Goal: Check status: Check status

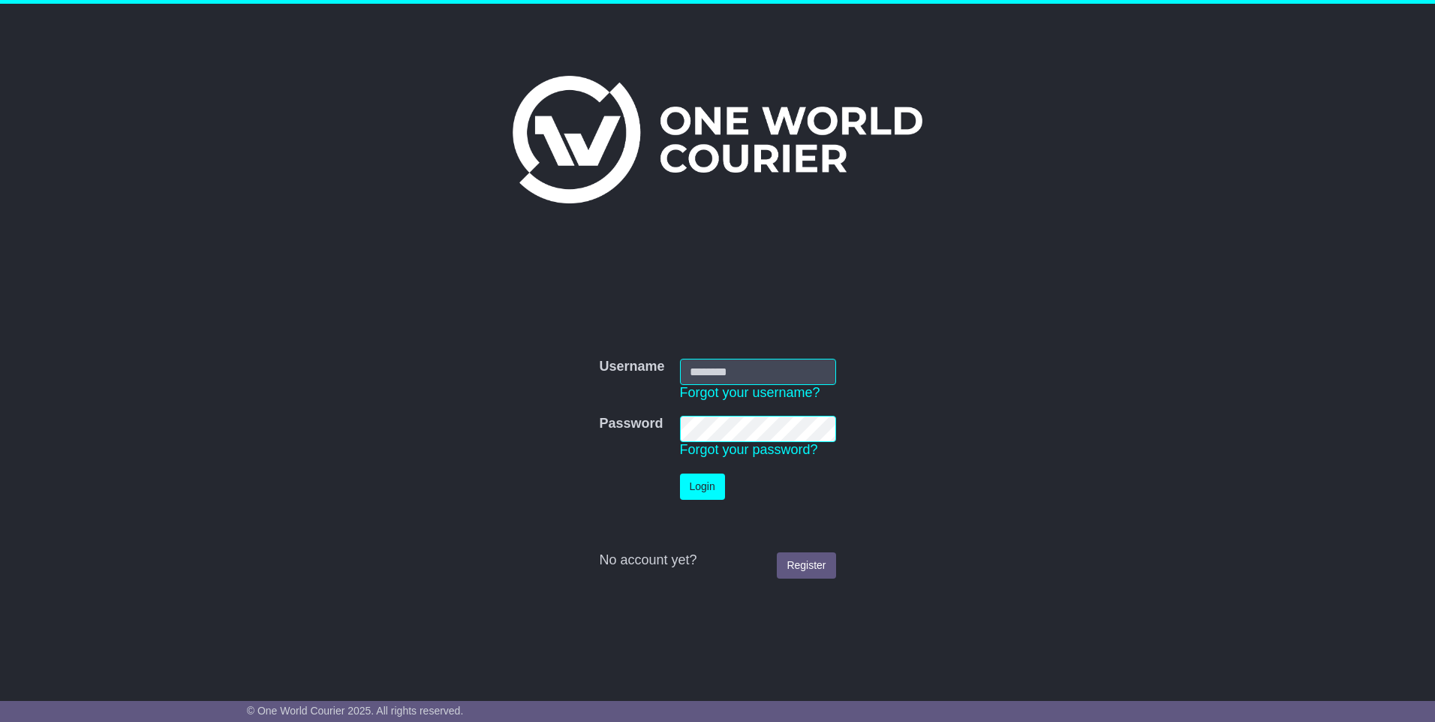
type input "**********"
click at [698, 485] on button "Login" at bounding box center [702, 487] width 45 height 26
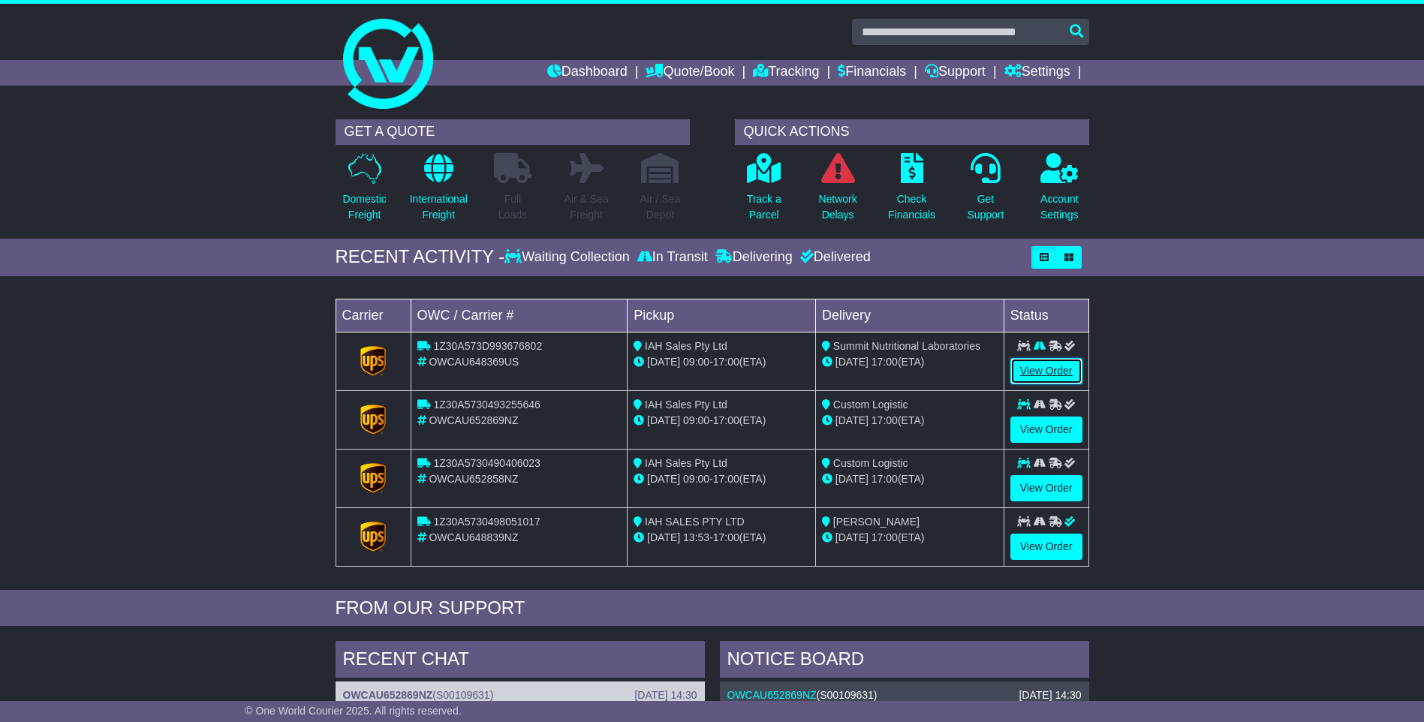
click at [1025, 374] on link "View Order" at bounding box center [1046, 371] width 72 height 26
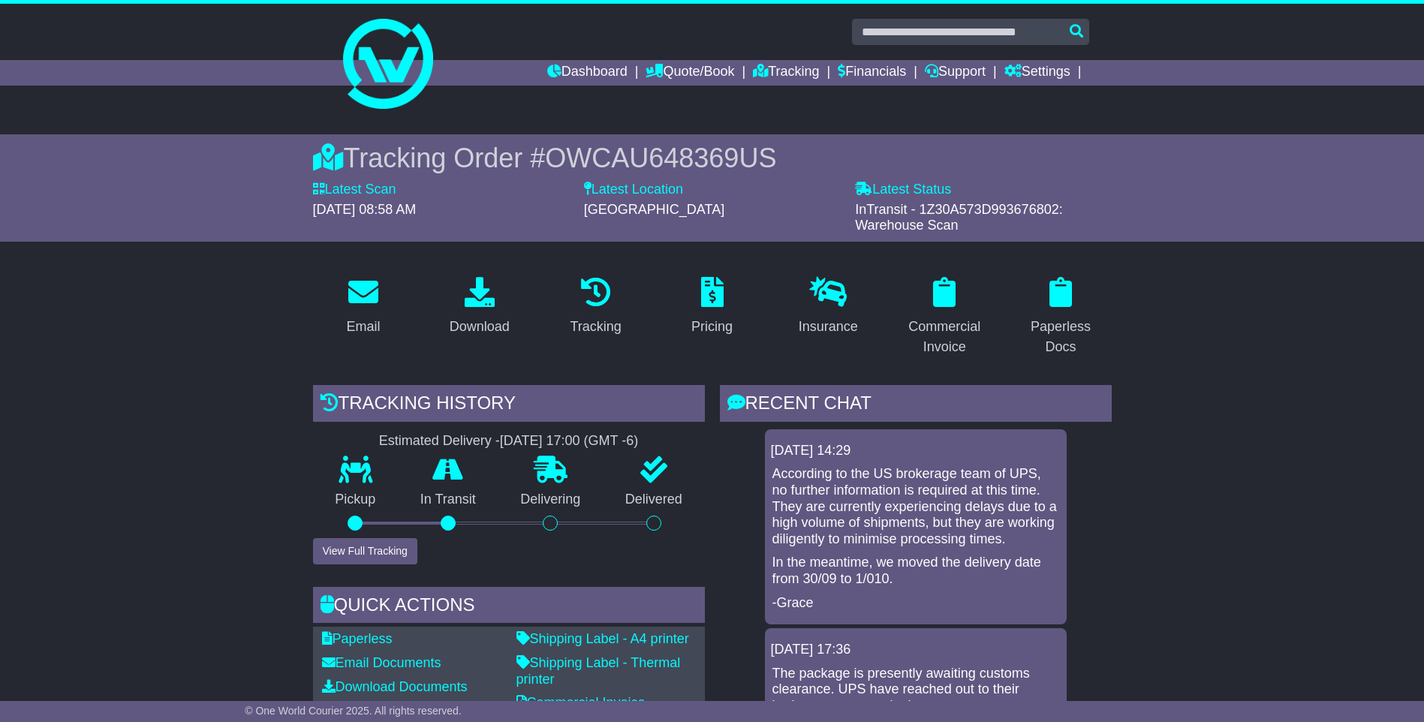
click at [808, 480] on p "According to the US brokerage team of UPS, no further information is required a…" at bounding box center [915, 506] width 287 height 81
